Goal: Transaction & Acquisition: Purchase product/service

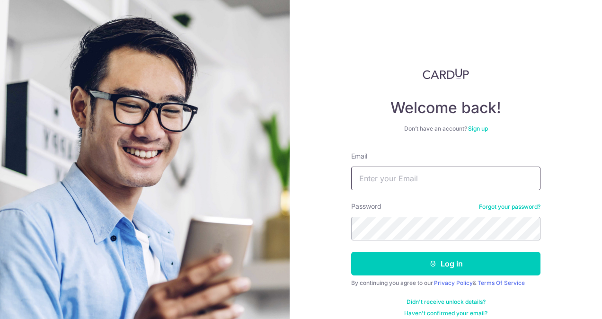
type input "[EMAIL_ADDRESS][DOMAIN_NAME]"
click at [351, 252] on button "Log in" at bounding box center [445, 264] width 189 height 24
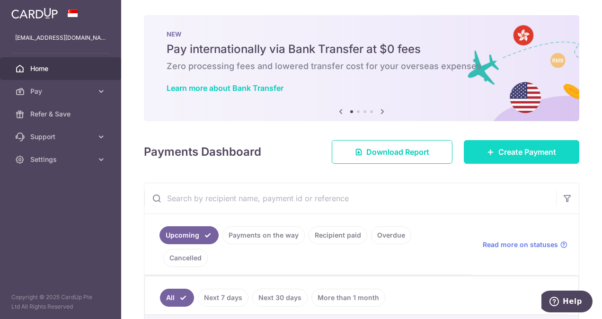
click at [488, 151] on icon at bounding box center [491, 152] width 8 height 8
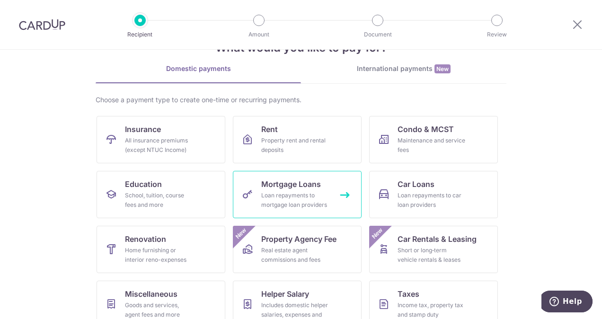
scroll to position [47, 0]
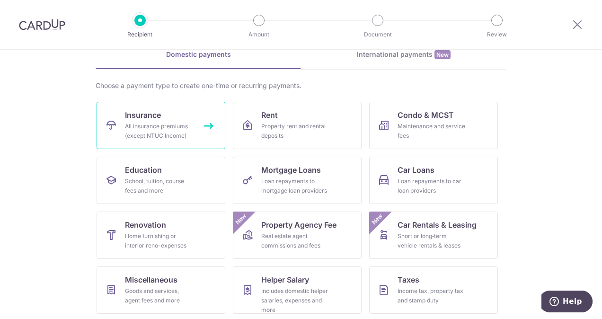
click at [160, 116] on link "Insurance All insurance premiums (except NTUC Income)" at bounding box center [161, 125] width 129 height 47
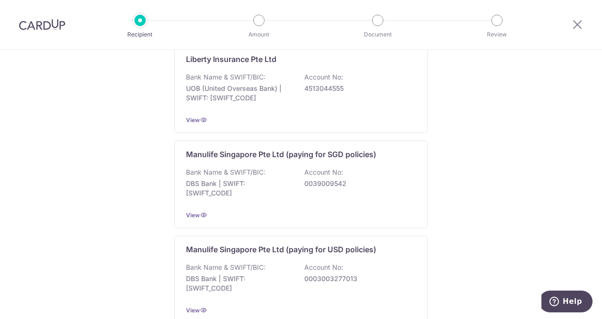
scroll to position [947, 0]
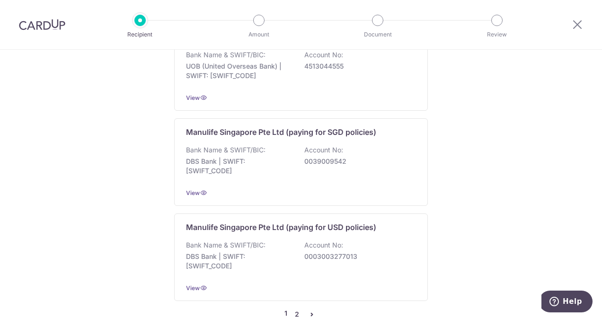
click at [295, 309] on link "2" at bounding box center [296, 314] width 11 height 11
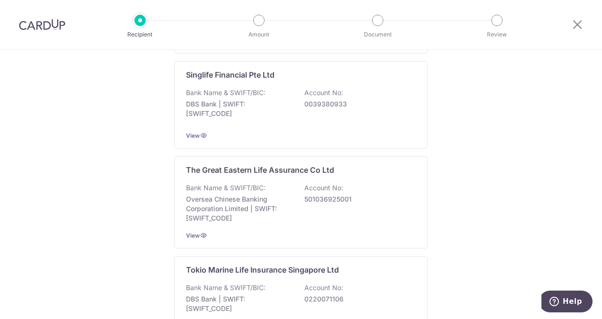
scroll to position [993, 0]
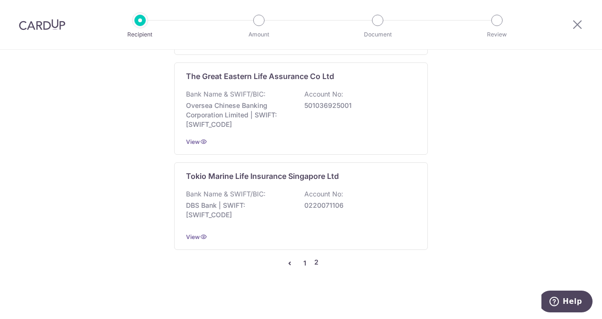
click at [302, 260] on link "1" at bounding box center [304, 263] width 11 height 11
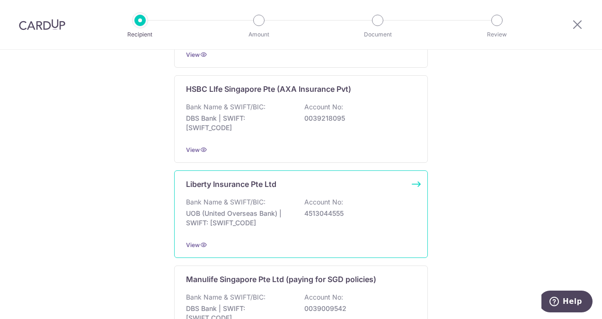
scroll to position [894, 0]
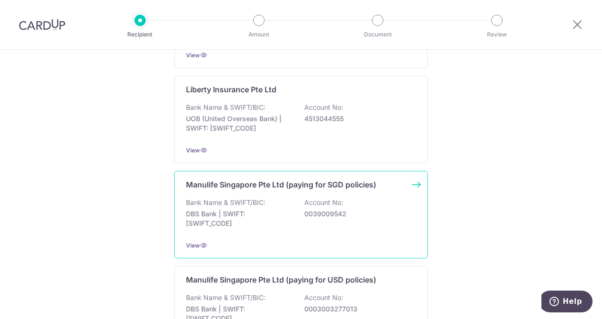
click at [282, 217] on div "Bank Name & SWIFT/BIC: DBS Bank | SWIFT: DBSSSGSGXXX Account No: 0039009542" at bounding box center [301, 215] width 230 height 35
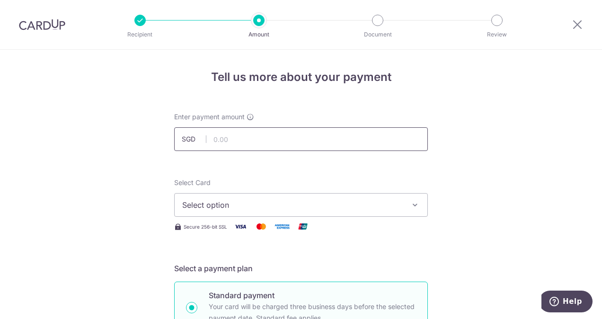
click at [261, 140] on input "text" at bounding box center [301, 139] width 254 height 24
type input "288.00"
click at [274, 204] on span "Select option" at bounding box center [292, 204] width 221 height 11
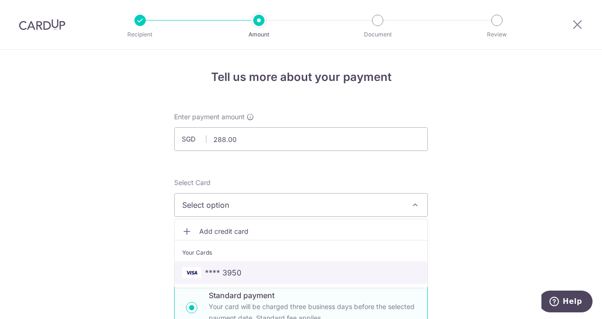
click at [267, 271] on span "**** 3950" at bounding box center [301, 272] width 238 height 11
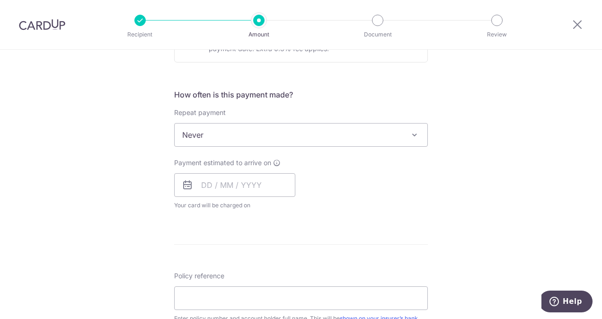
scroll to position [331, 0]
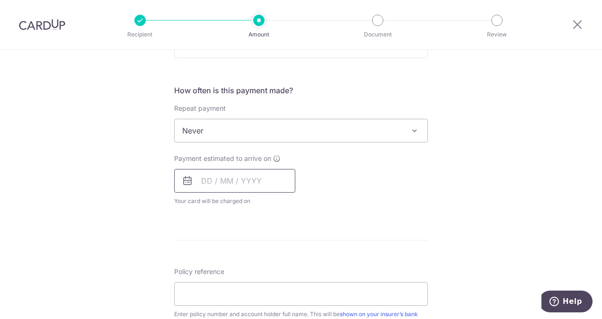
click at [258, 173] on input "text" at bounding box center [234, 181] width 121 height 24
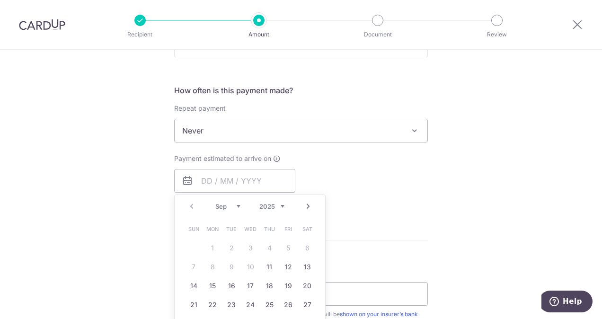
click at [309, 206] on link "Next" at bounding box center [308, 206] width 11 height 11
click at [188, 206] on link "Prev" at bounding box center [191, 206] width 11 height 11
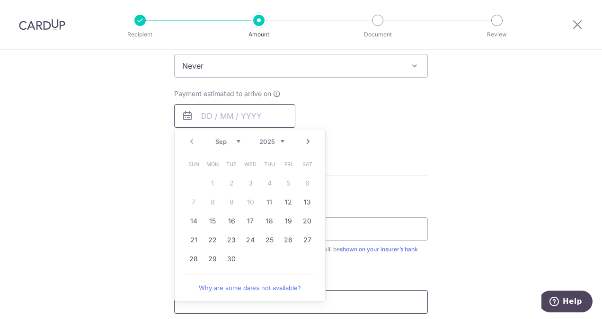
scroll to position [426, 0]
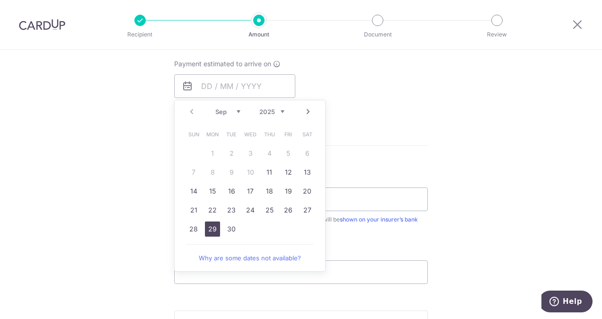
click at [213, 229] on link "29" at bounding box center [212, 229] width 15 height 15
type input "29/09/2025"
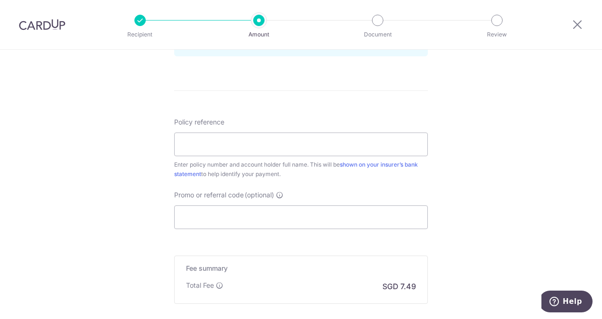
scroll to position [521, 0]
click at [234, 139] on input "Policy reference" at bounding box center [301, 144] width 254 height 24
type input "1471074421"
click at [228, 214] on input "Promo or referral code (optional)" at bounding box center [301, 217] width 254 height 24
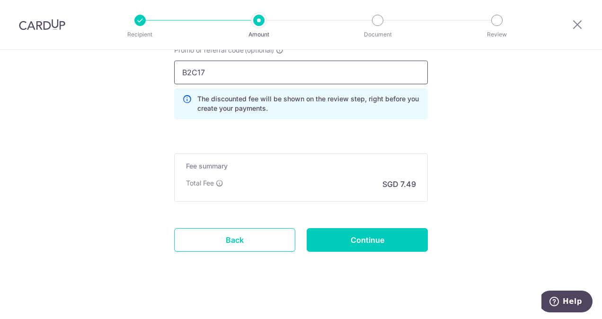
scroll to position [666, 0]
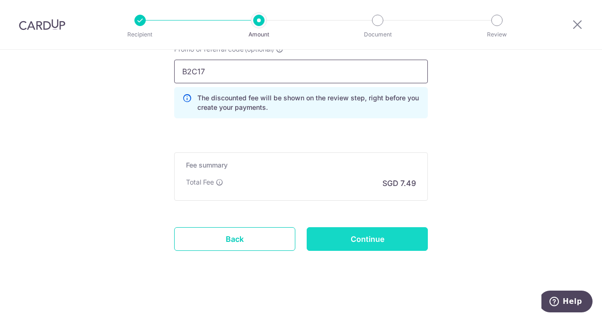
type input "B2C17"
click at [351, 235] on input "Continue" at bounding box center [367, 239] width 121 height 24
type input "Create Schedule"
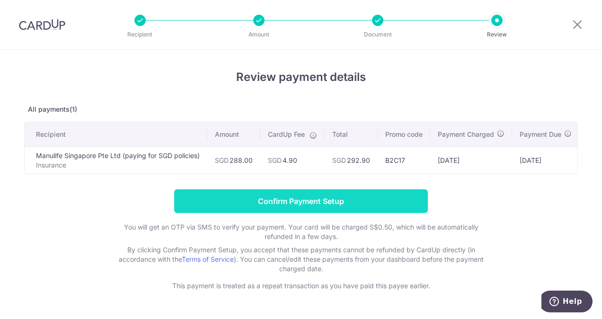
click at [339, 205] on input "Confirm Payment Setup" at bounding box center [301, 201] width 254 height 24
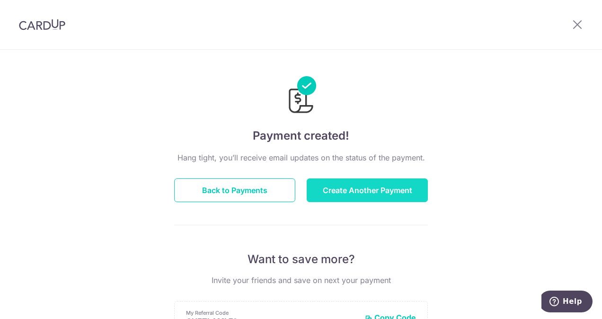
click at [357, 192] on button "Create Another Payment" at bounding box center [367, 191] width 121 height 24
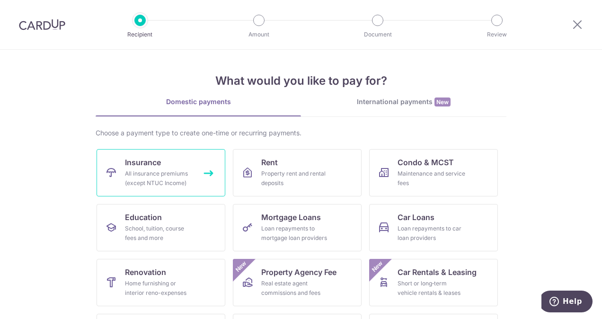
click at [170, 173] on div "All insurance premiums (except NTUC Income)" at bounding box center [159, 178] width 68 height 19
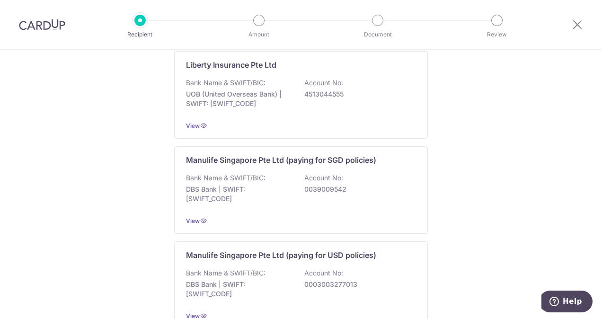
scroll to position [989, 0]
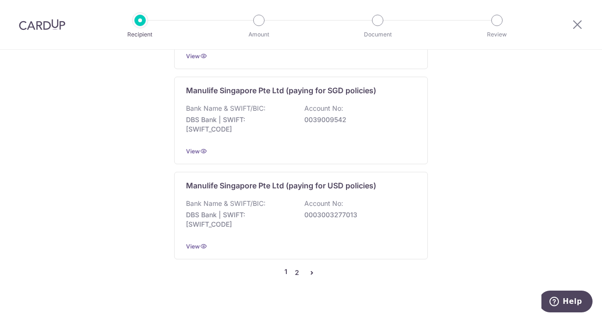
click at [295, 267] on link "2" at bounding box center [296, 272] width 11 height 11
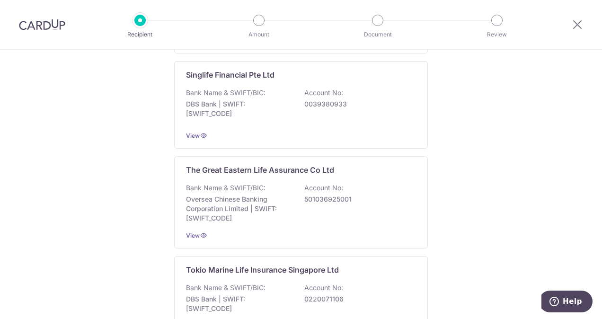
scroll to position [993, 0]
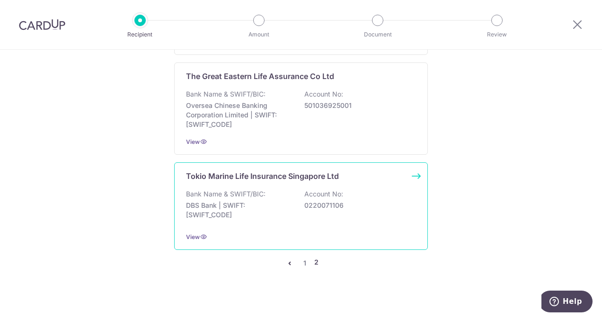
click at [277, 201] on p "DBS Bank | SWIFT: DBSSSGSGXXX" at bounding box center [239, 210] width 106 height 19
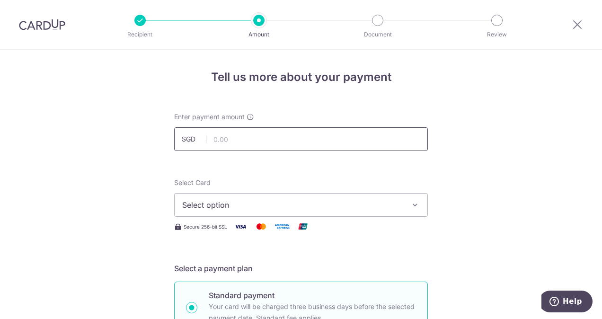
click at [259, 140] on input "text" at bounding box center [301, 139] width 254 height 24
type input "1,791.00"
click at [254, 206] on span "Select option" at bounding box center [292, 204] width 221 height 11
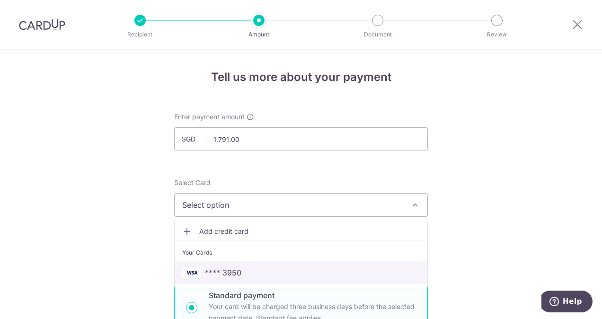
drag, startPoint x: 263, startPoint y: 276, endPoint x: 268, endPoint y: 268, distance: 9.6
click at [263, 276] on span "**** 3950" at bounding box center [301, 272] width 238 height 11
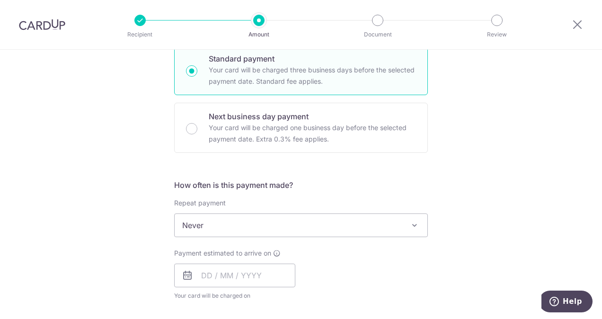
scroll to position [284, 0]
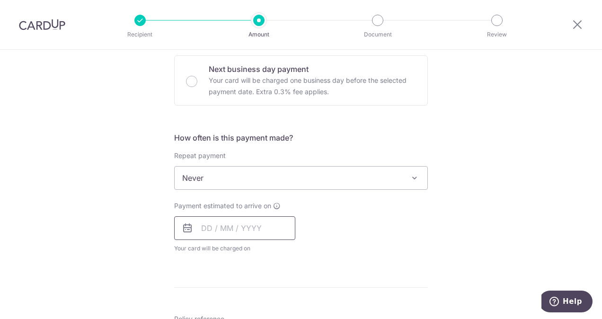
click at [282, 228] on input "text" at bounding box center [234, 228] width 121 height 24
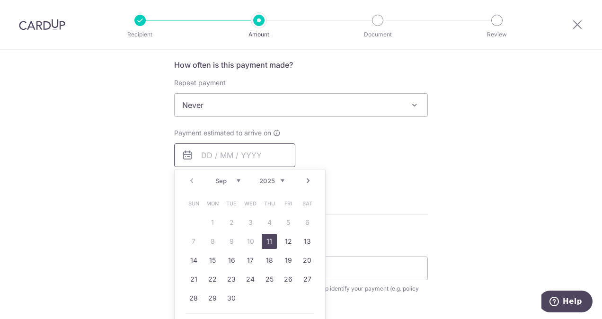
scroll to position [379, 0]
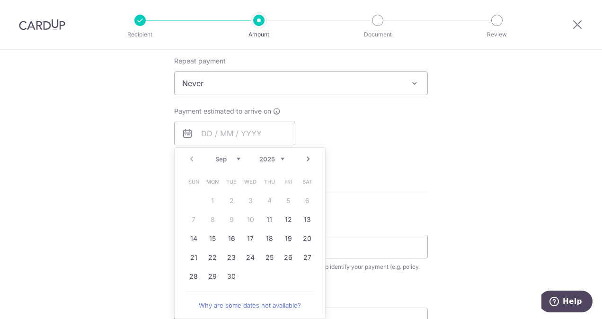
click at [307, 157] on link "Next" at bounding box center [308, 158] width 11 height 11
click at [210, 219] on link "6" at bounding box center [212, 219] width 15 height 15
type input "06/10/2025"
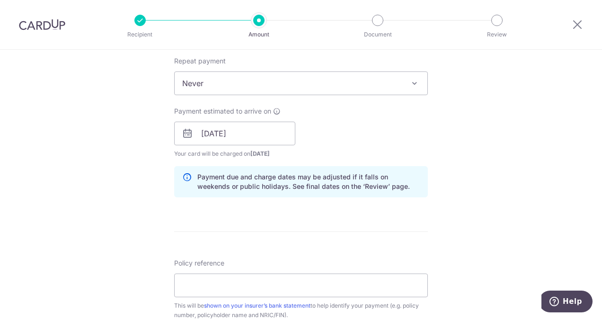
scroll to position [473, 0]
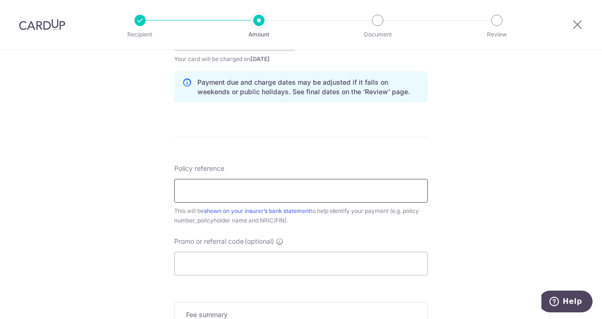
click at [236, 193] on input "Policy reference" at bounding box center [301, 191] width 254 height 24
type input "00311862"
click at [240, 260] on input "Promo or referral code (optional)" at bounding box center [301, 264] width 254 height 24
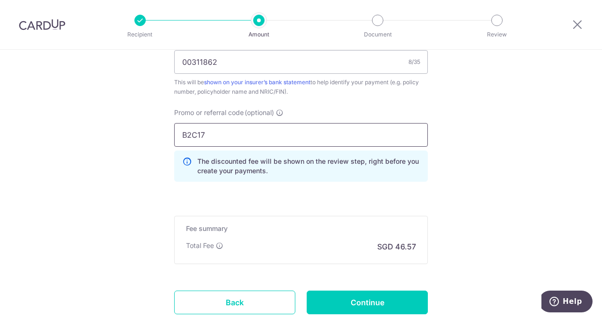
scroll to position [616, 0]
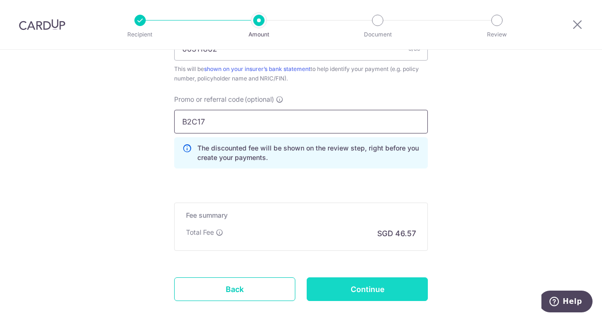
type input "B2C17"
click at [377, 285] on input "Continue" at bounding box center [367, 289] width 121 height 24
type input "Create Schedule"
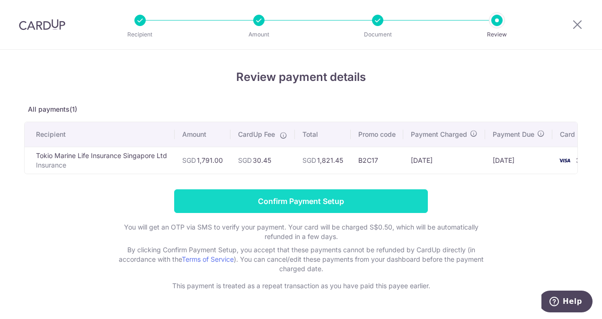
click at [279, 205] on input "Confirm Payment Setup" at bounding box center [301, 201] width 254 height 24
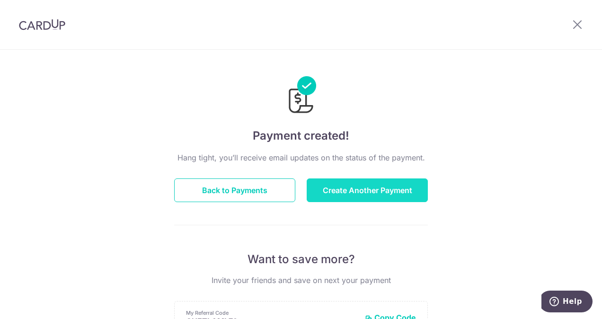
click at [358, 190] on button "Create Another Payment" at bounding box center [367, 191] width 121 height 24
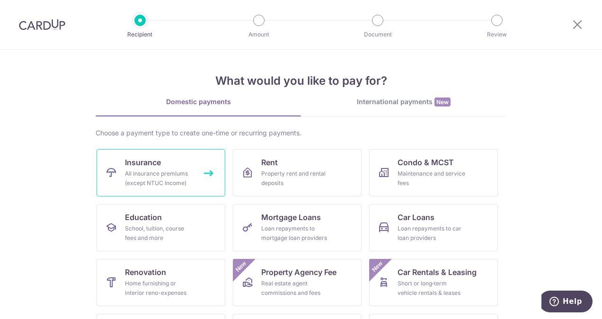
click at [169, 174] on div "All insurance premiums (except NTUC Income)" at bounding box center [159, 178] width 68 height 19
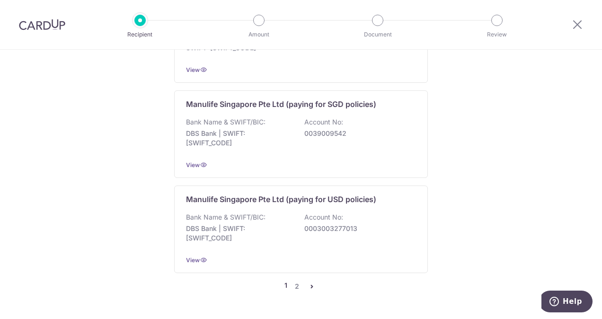
scroll to position [989, 0]
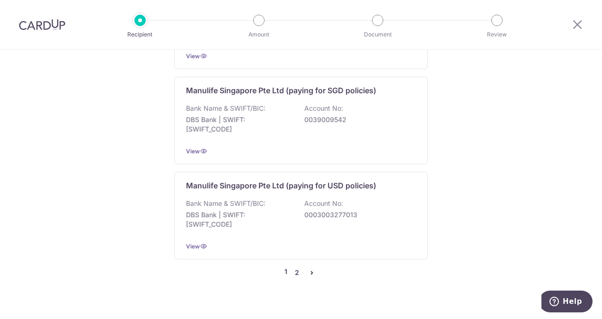
click at [295, 267] on link "2" at bounding box center [296, 272] width 11 height 11
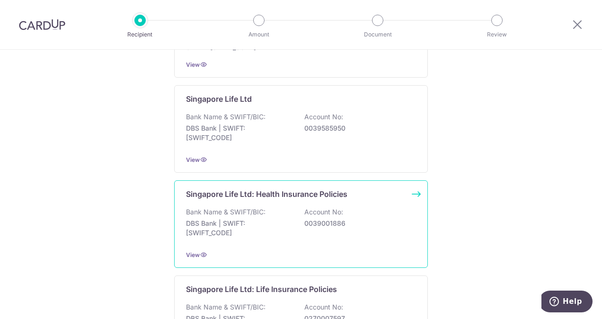
scroll to position [284, 0]
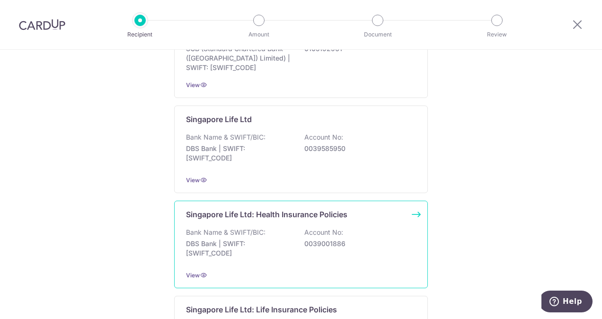
click at [283, 243] on p "DBS Bank | SWIFT: DBSSSGSGXXX" at bounding box center [239, 248] width 106 height 19
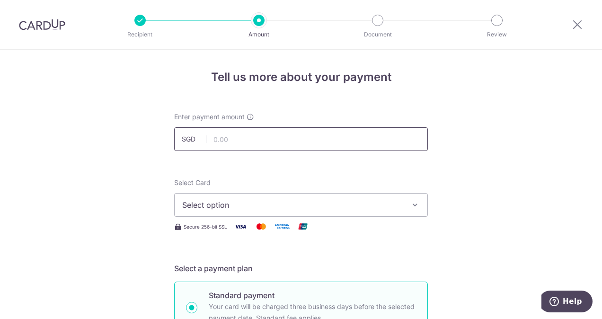
click at [264, 140] on input "text" at bounding box center [301, 139] width 254 height 24
type input "5,821.47"
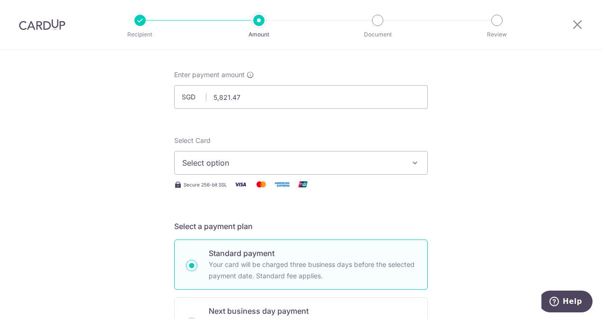
scroll to position [95, 0]
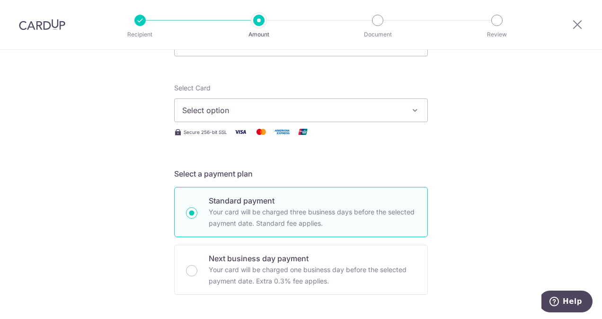
click at [257, 109] on span "Select option" at bounding box center [292, 110] width 221 height 11
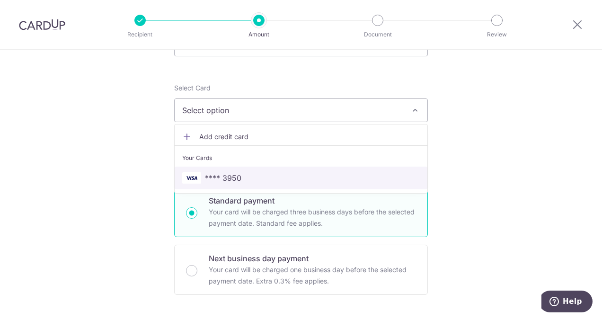
click at [264, 177] on span "**** 3950" at bounding box center [301, 177] width 238 height 11
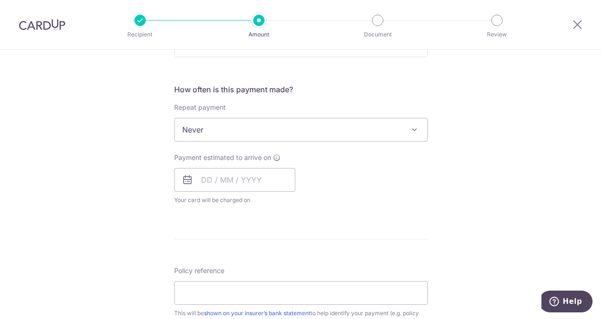
scroll to position [379, 0]
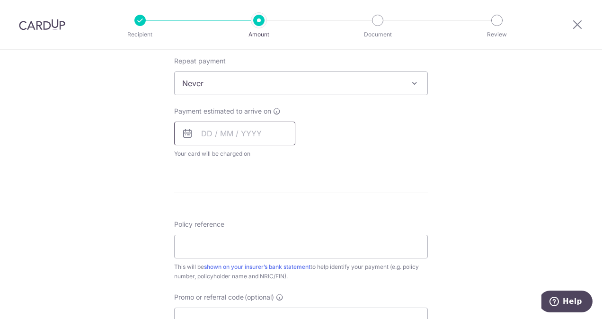
click at [259, 132] on input "text" at bounding box center [234, 134] width 121 height 24
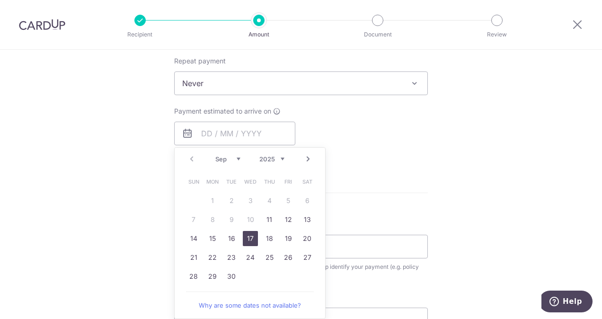
click at [249, 234] on link "17" at bounding box center [250, 238] width 15 height 15
type input "17/09/2025"
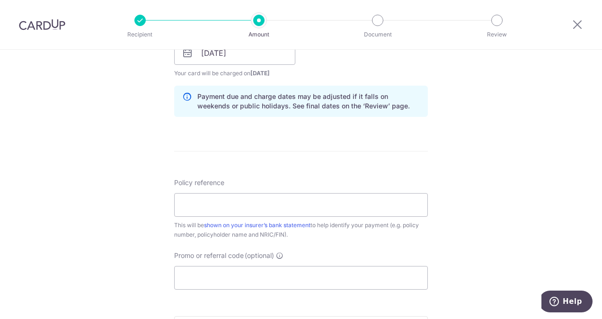
scroll to position [473, 0]
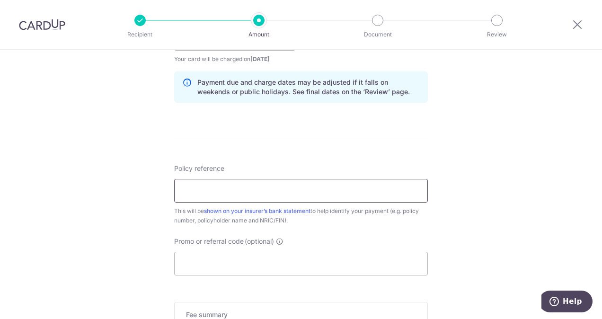
click at [255, 191] on input "Policy reference" at bounding box center [301, 191] width 254 height 24
type input "G1048581"
click at [243, 267] on input "Promo or referral code (optional)" at bounding box center [301, 264] width 254 height 24
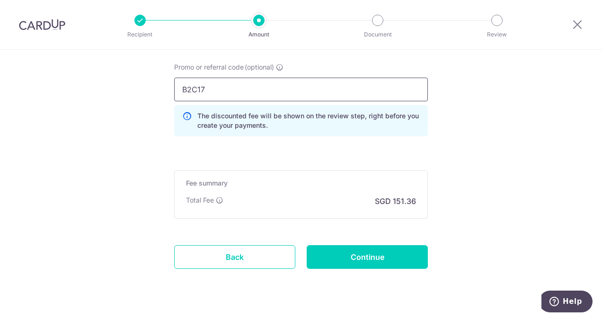
scroll to position [663, 0]
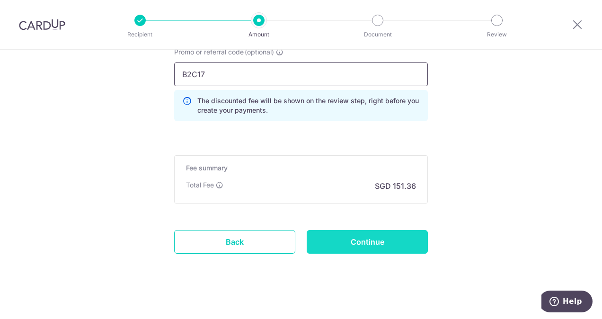
type input "B2C17"
click at [349, 235] on input "Continue" at bounding box center [367, 242] width 121 height 24
type input "Create Schedule"
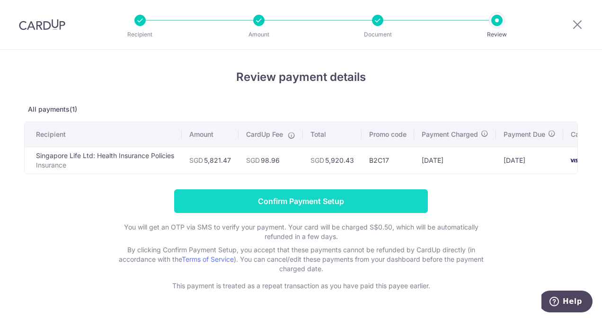
click at [318, 200] on input "Confirm Payment Setup" at bounding box center [301, 201] width 254 height 24
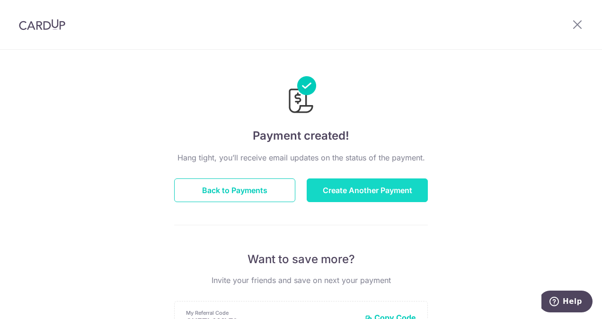
click at [355, 190] on button "Create Another Payment" at bounding box center [367, 191] width 121 height 24
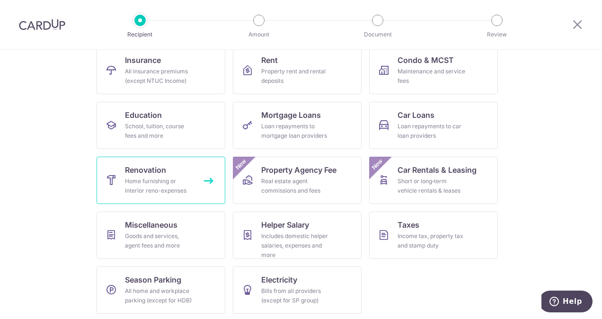
scroll to position [104, 0]
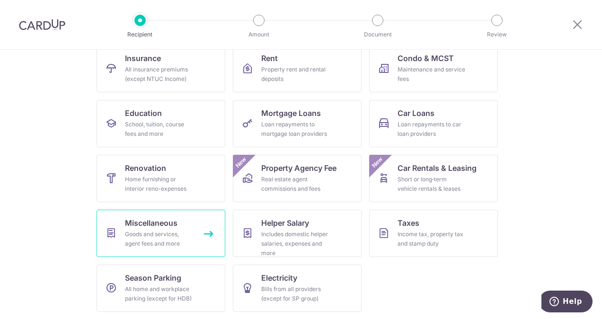
click at [170, 245] on div "Goods and services, agent fees and more" at bounding box center [159, 239] width 68 height 19
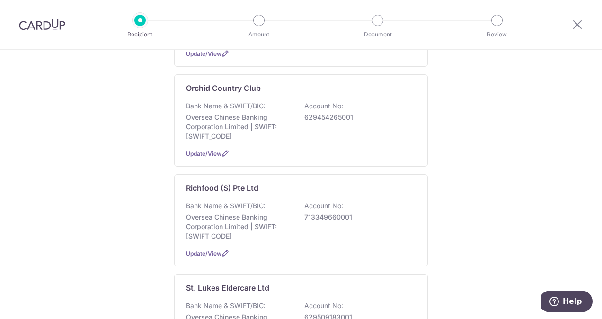
scroll to position [805, 0]
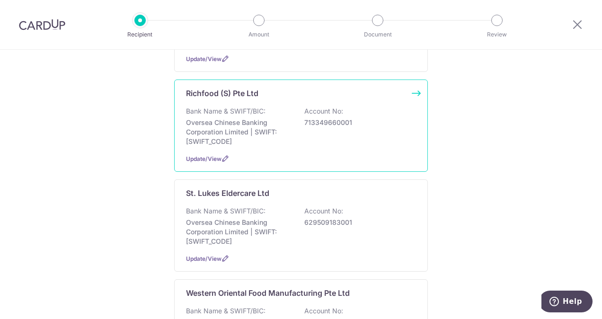
click at [277, 121] on p "Oversea Chinese Banking Corporation Limited | SWIFT: [SWIFT_CODE]" at bounding box center [239, 132] width 106 height 28
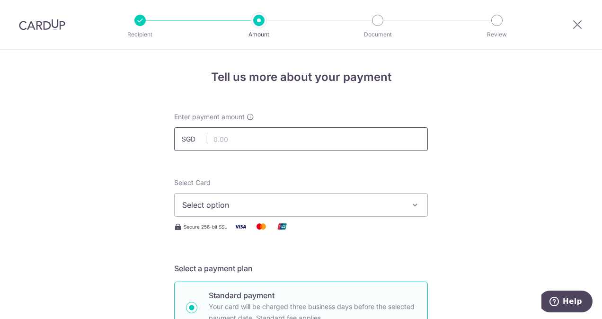
click at [272, 139] on input "text" at bounding box center [301, 139] width 254 height 24
type input "718.20"
click at [284, 203] on span "Select option" at bounding box center [292, 204] width 221 height 11
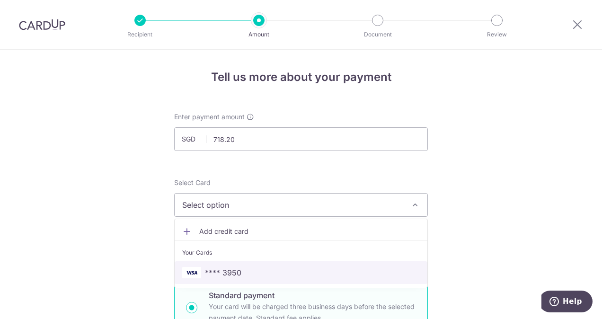
click at [282, 271] on span "**** 3950" at bounding box center [301, 272] width 238 height 11
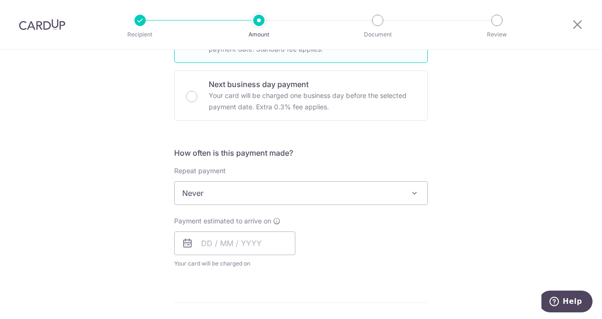
scroll to position [284, 0]
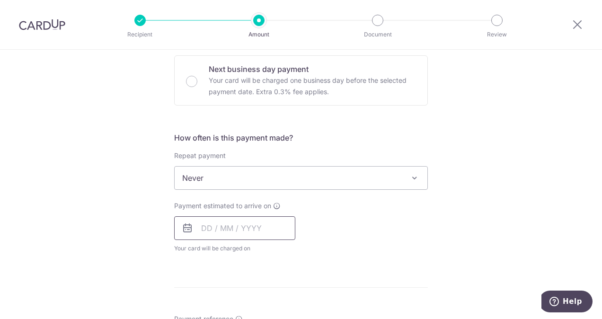
click at [270, 228] on input "text" at bounding box center [234, 228] width 121 height 24
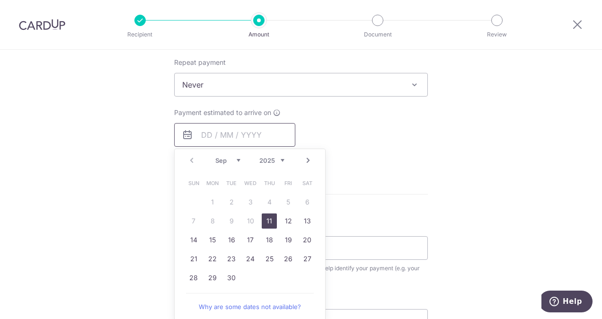
scroll to position [379, 0]
click at [285, 237] on link "19" at bounding box center [288, 238] width 15 height 15
type input "19/09/2025"
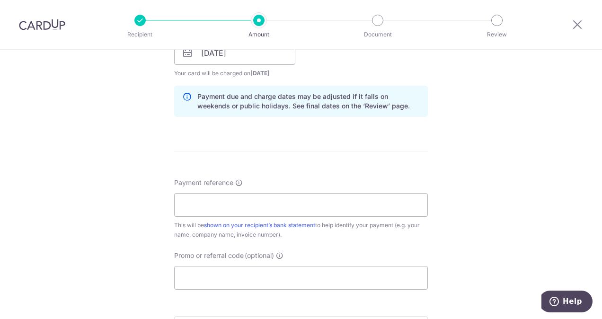
scroll to position [473, 0]
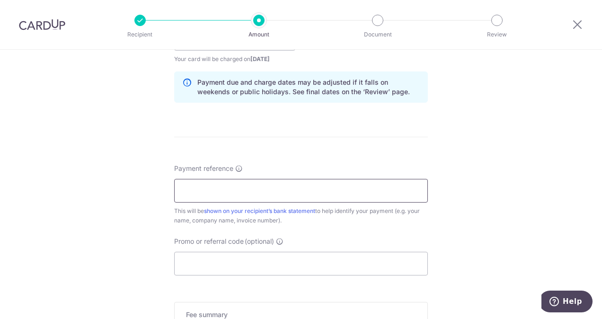
click at [278, 190] on input "Payment reference" at bounding box center [301, 191] width 254 height 24
type input "INV-76563"
click at [259, 262] on input "Promo or referral code (optional)" at bounding box center [301, 264] width 254 height 24
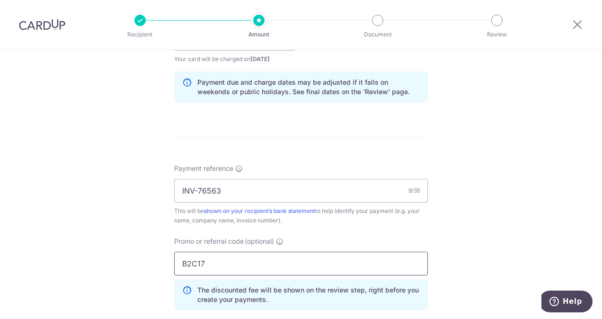
scroll to position [663, 0]
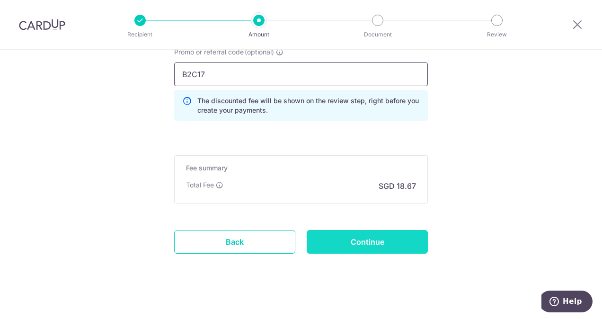
type input "B2C17"
click at [357, 238] on input "Continue" at bounding box center [367, 242] width 121 height 24
type input "Create Schedule"
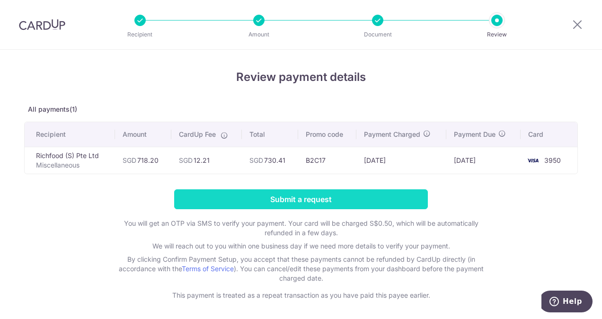
click at [317, 199] on input "Submit a request" at bounding box center [301, 199] width 254 height 20
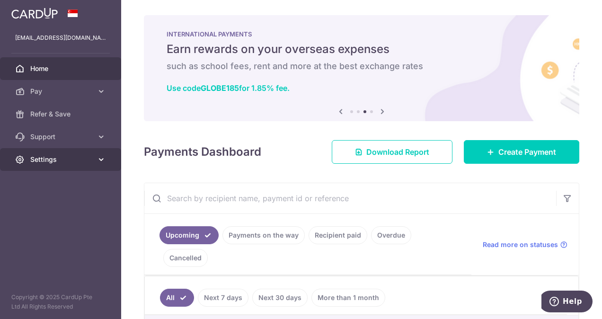
click at [90, 156] on span "Settings" at bounding box center [61, 159] width 63 height 9
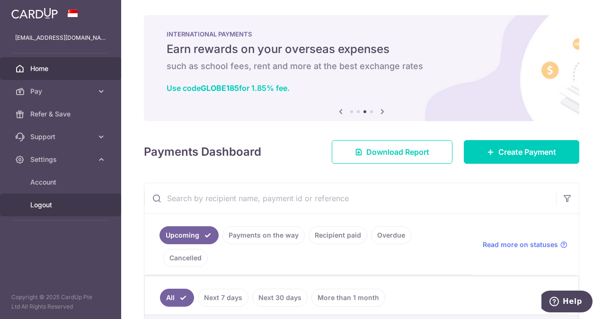
click at [80, 201] on span "Logout" at bounding box center [61, 204] width 63 height 9
